Goal: Transaction & Acquisition: Purchase product/service

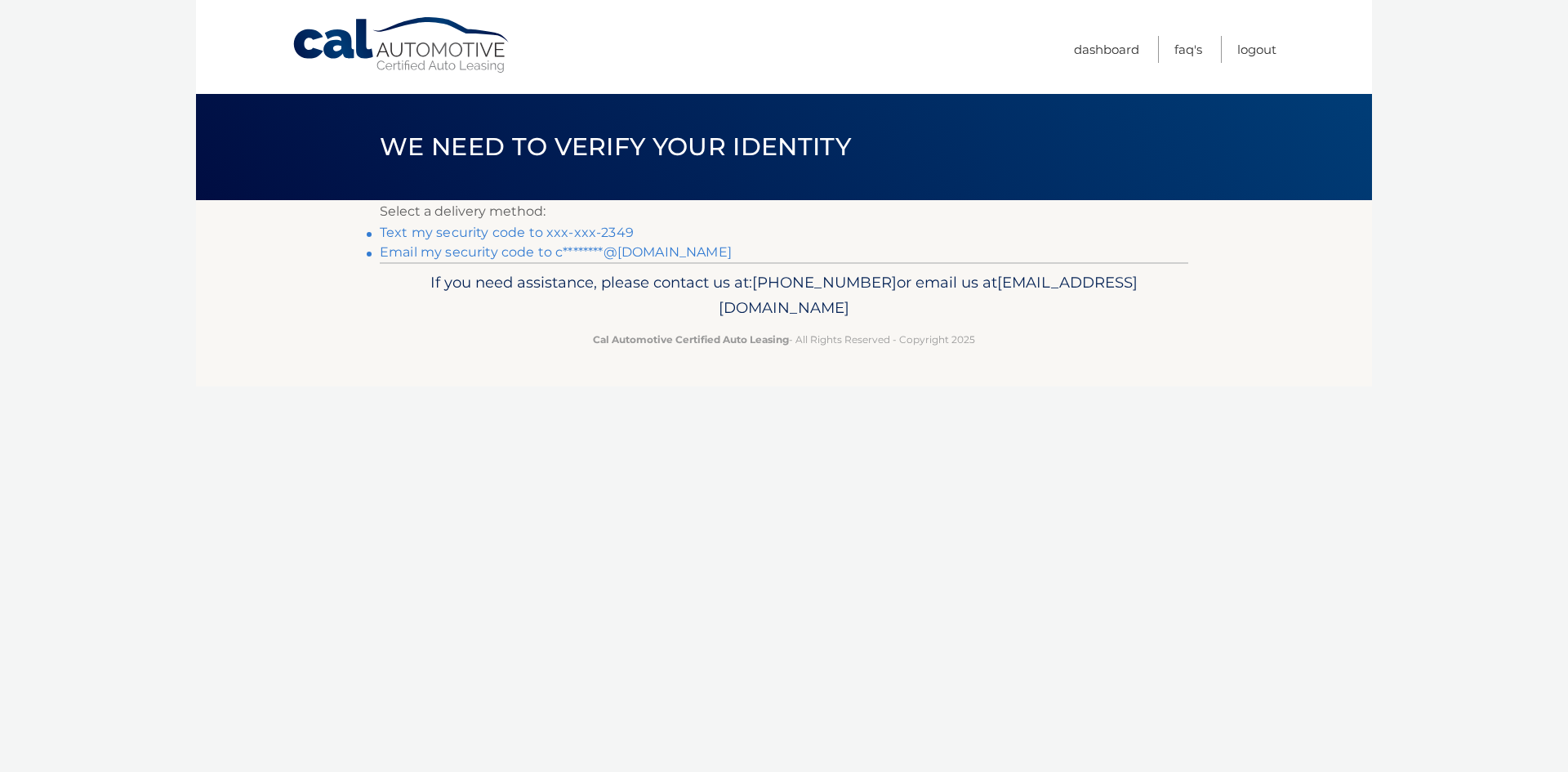
click at [526, 257] on link "Email my security code to c********@gmail.com" at bounding box center [555, 252] width 352 height 16
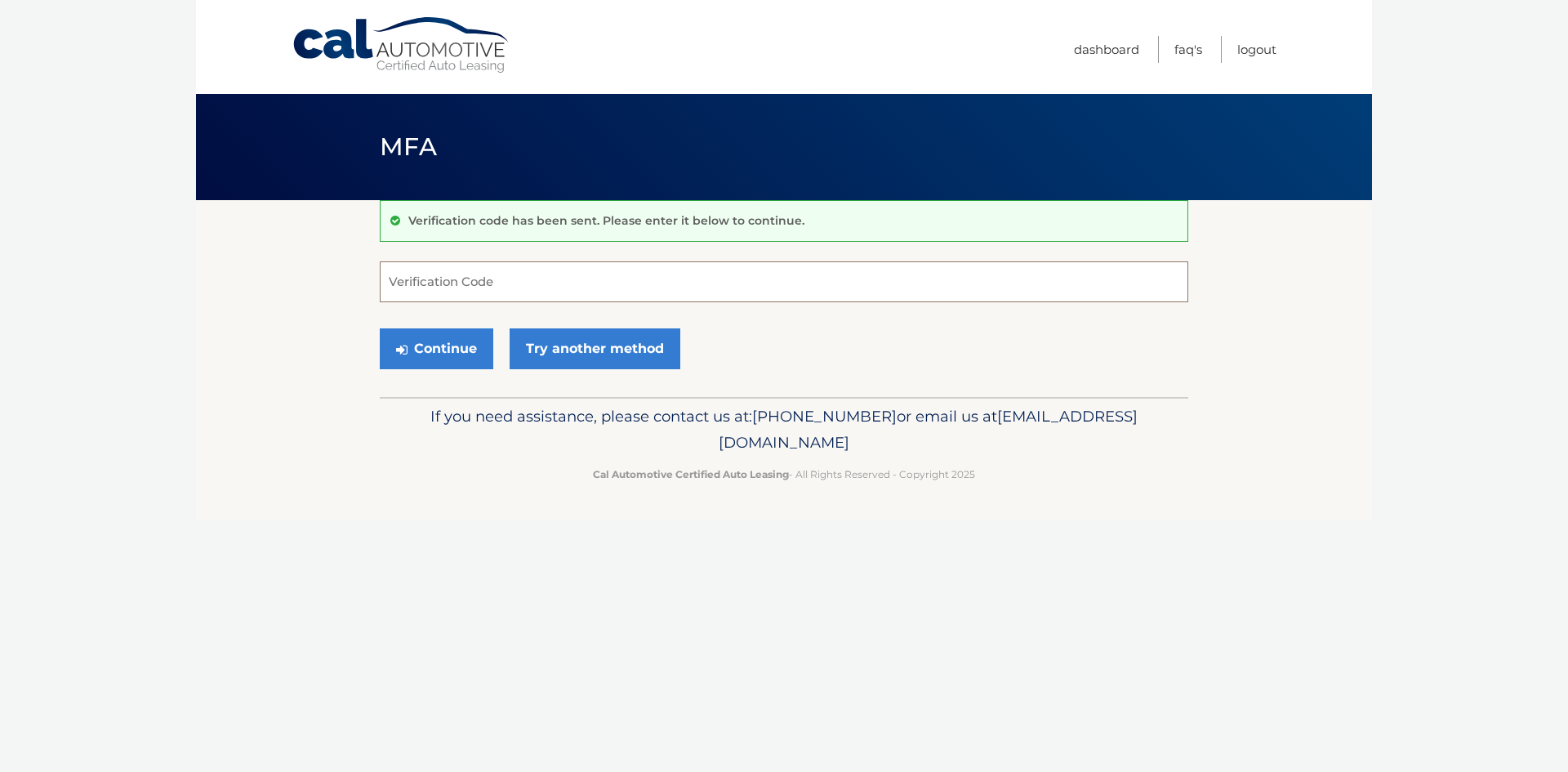
click at [453, 289] on input "Verification Code" at bounding box center [784, 282] width 809 height 41
type input "711368"
click at [379, 328] on button "Continue" at bounding box center [436, 348] width 114 height 41
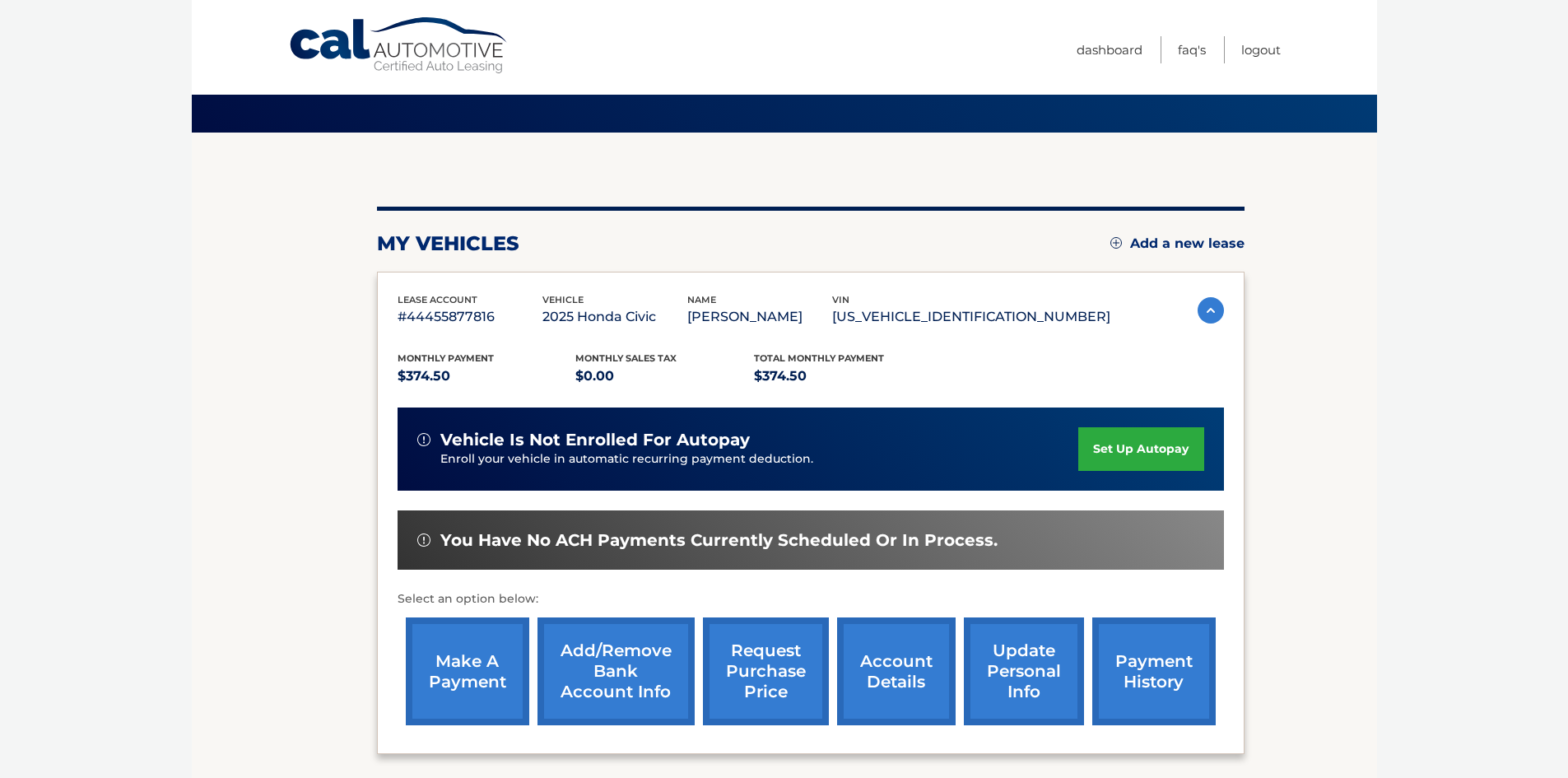
scroll to position [164, 0]
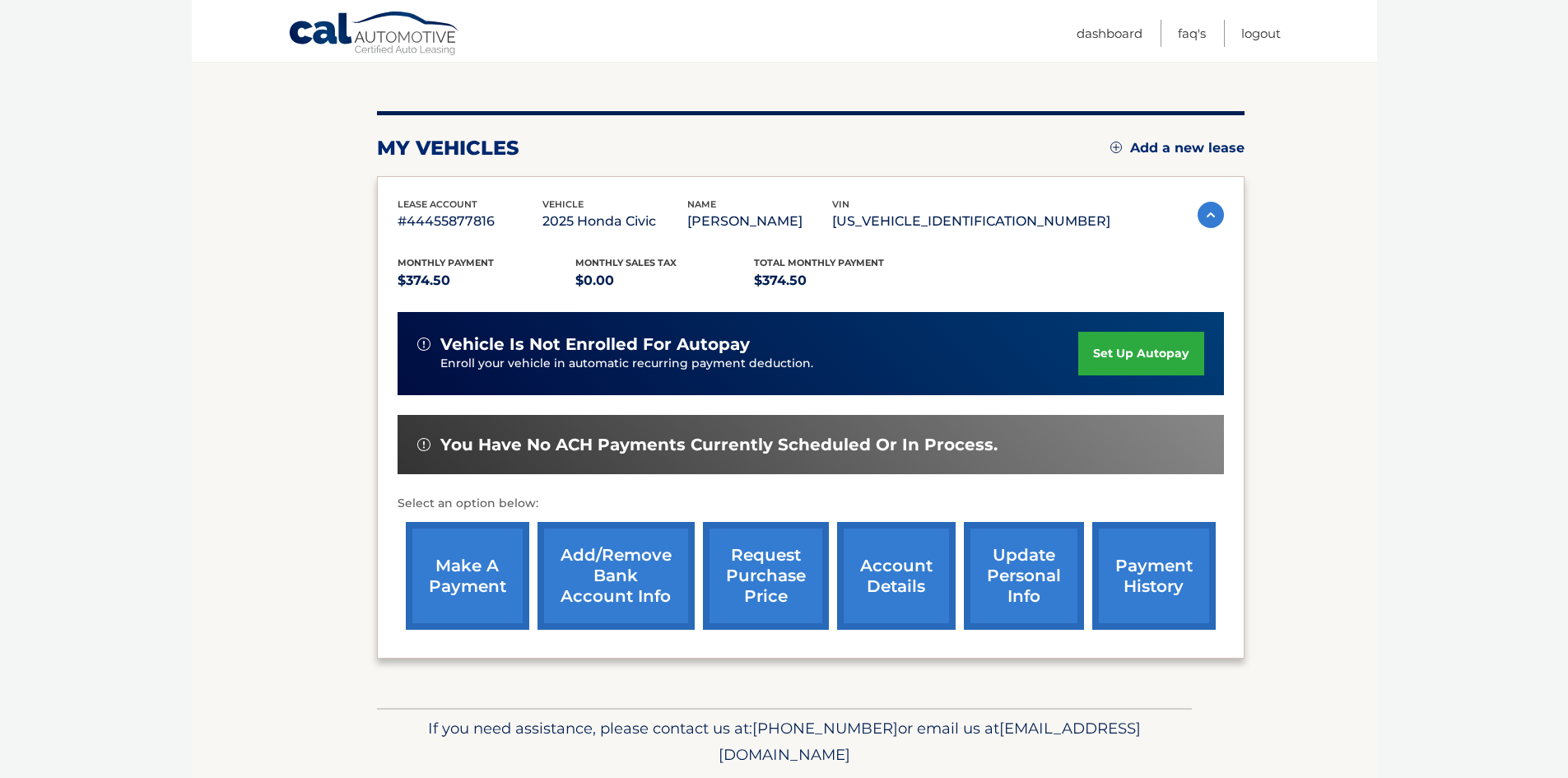
click at [449, 571] on link "make a payment" at bounding box center [468, 576] width 123 height 108
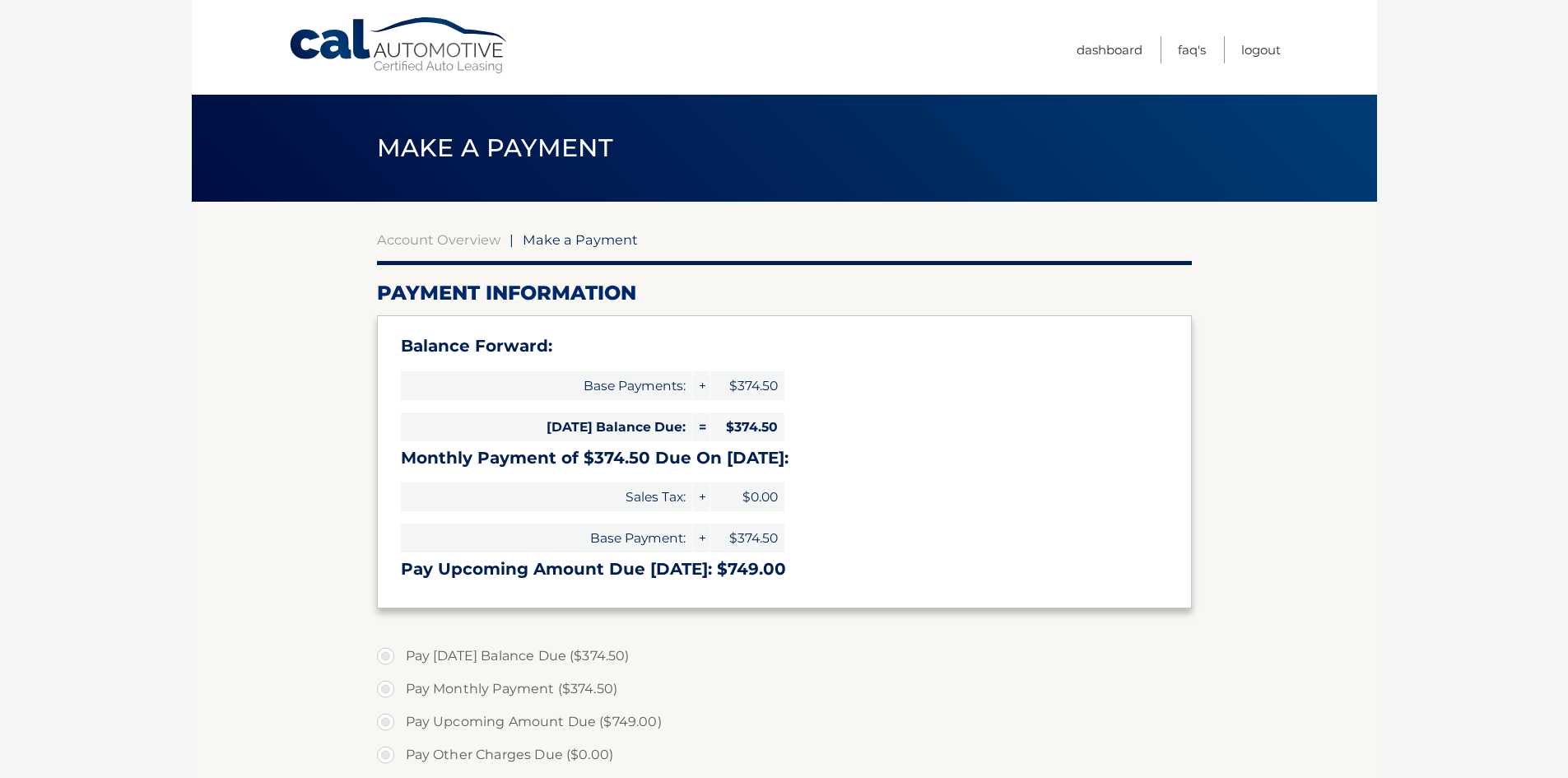
select select "MTEyZWY2MWItMWYwZS00YzFmLWJiM2YtZDZiZjEyMTYwMGIz"
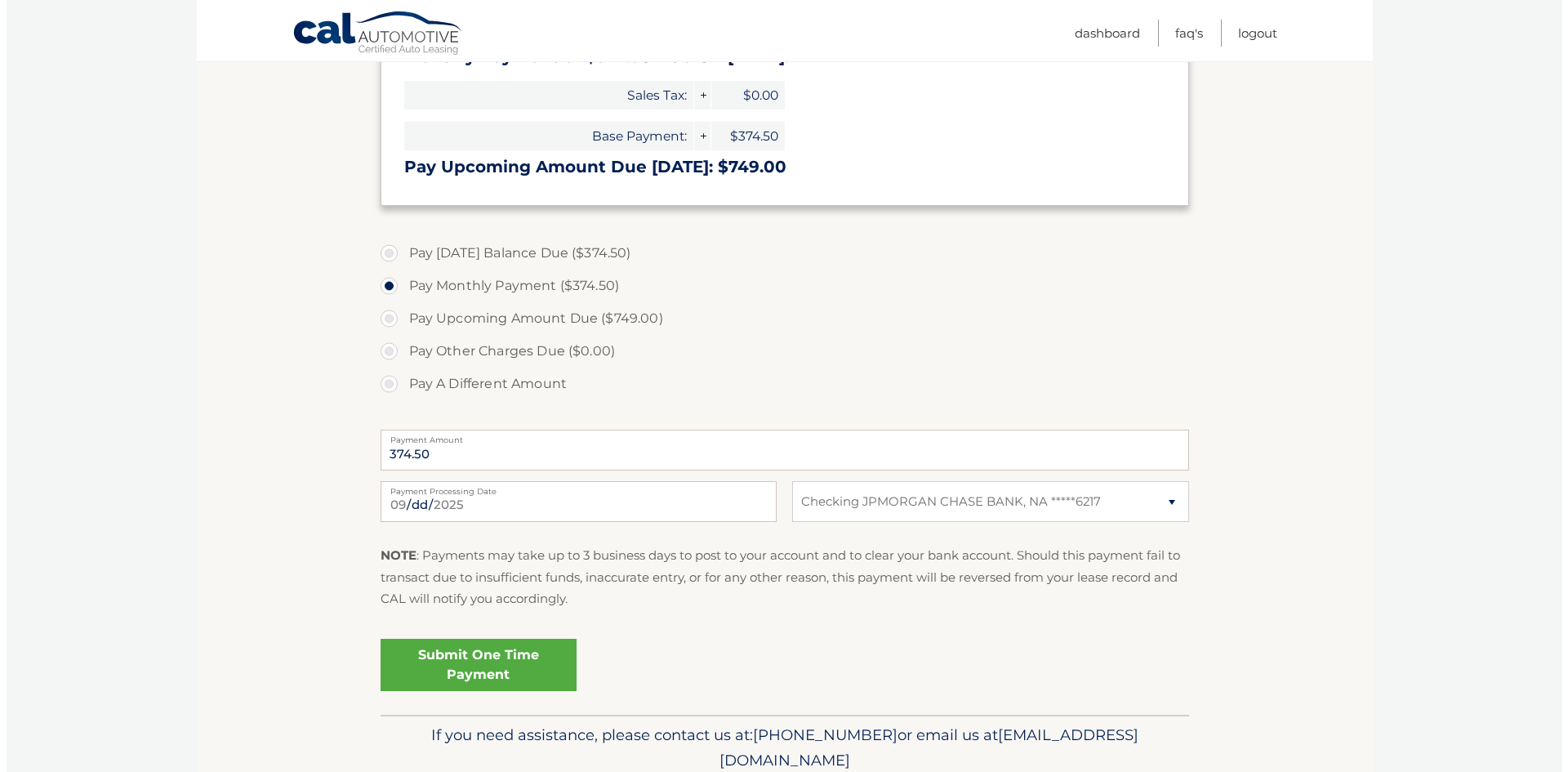
scroll to position [408, 0]
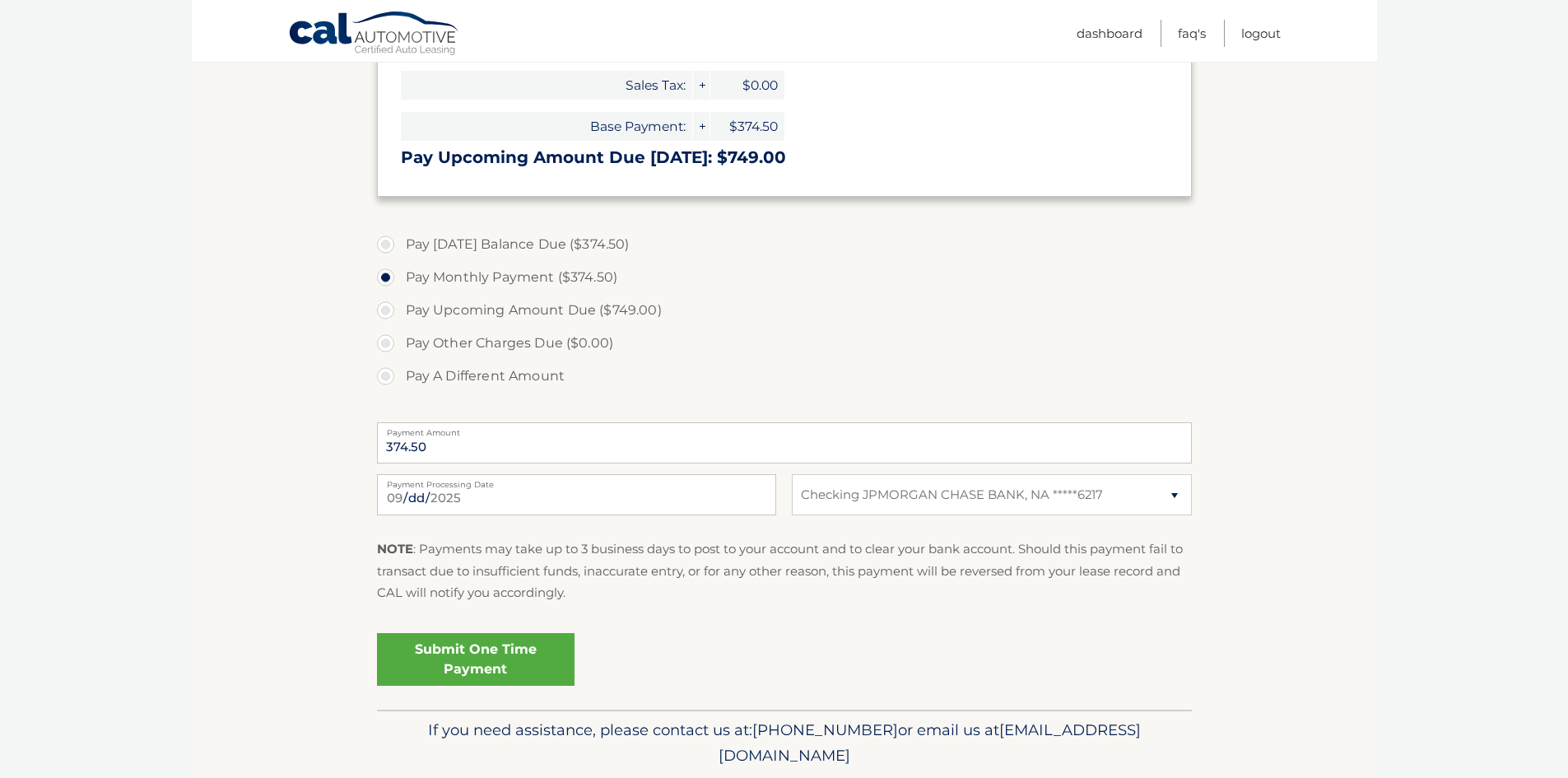
click at [468, 663] on link "Submit One Time Payment" at bounding box center [476, 659] width 197 height 53
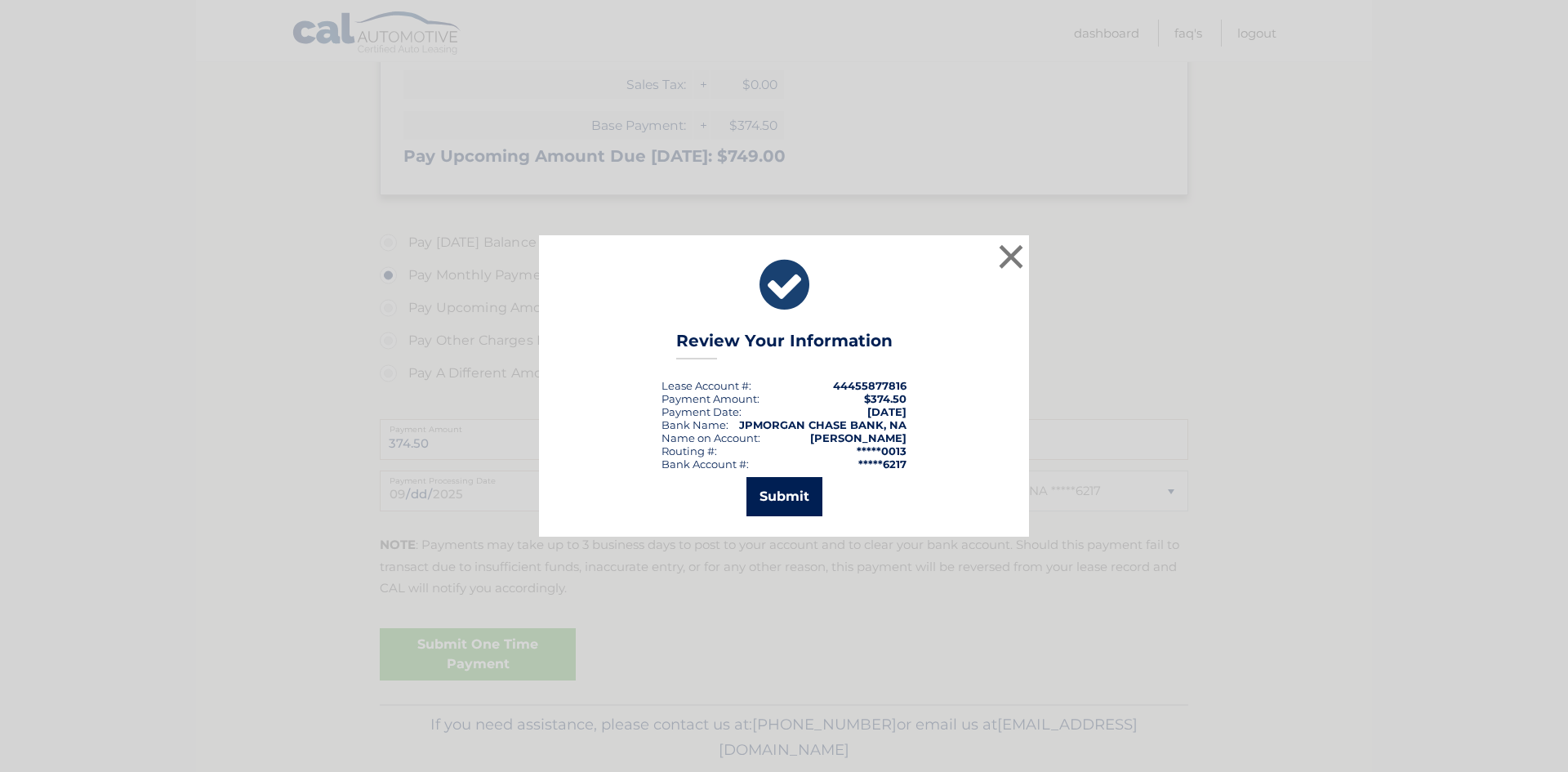
click at [759, 502] on button "Submit" at bounding box center [784, 497] width 76 height 40
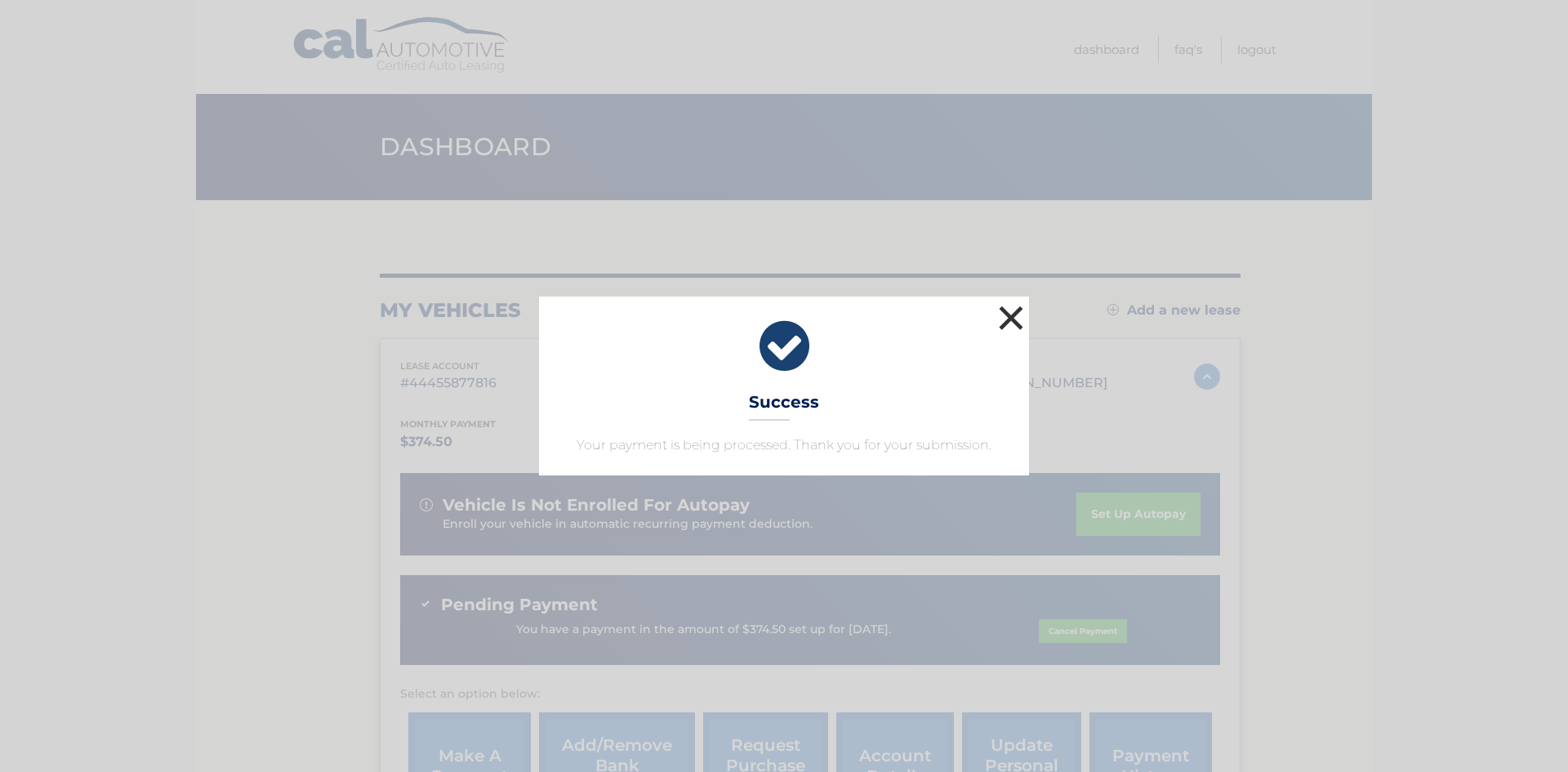
click at [1015, 313] on button "×" at bounding box center [1011, 317] width 33 height 33
